Goal: Navigation & Orientation: Go to known website

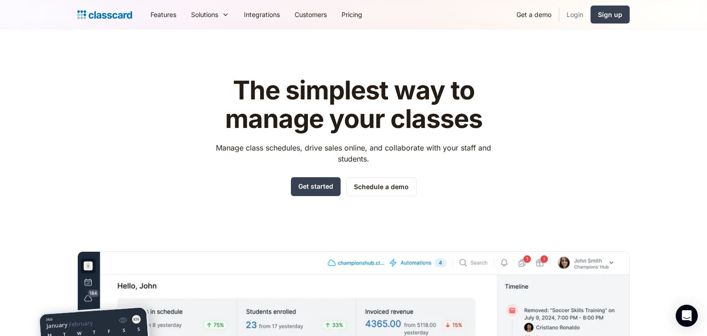
click at [578, 15] on link "Login" at bounding box center [574, 14] width 31 height 21
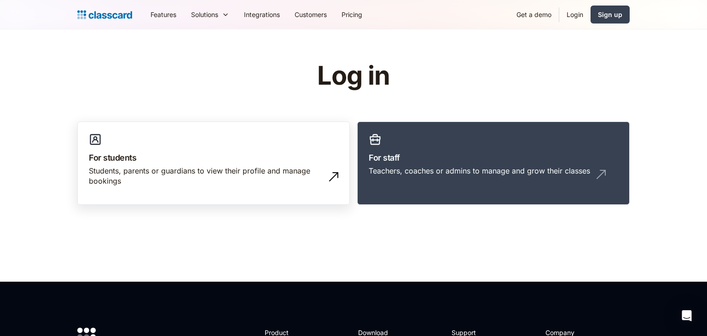
click at [282, 170] on div "Students, parents or guardians to view their profile and manage bookings" at bounding box center [204, 176] width 231 height 21
